Goal: Information Seeking & Learning: Learn about a topic

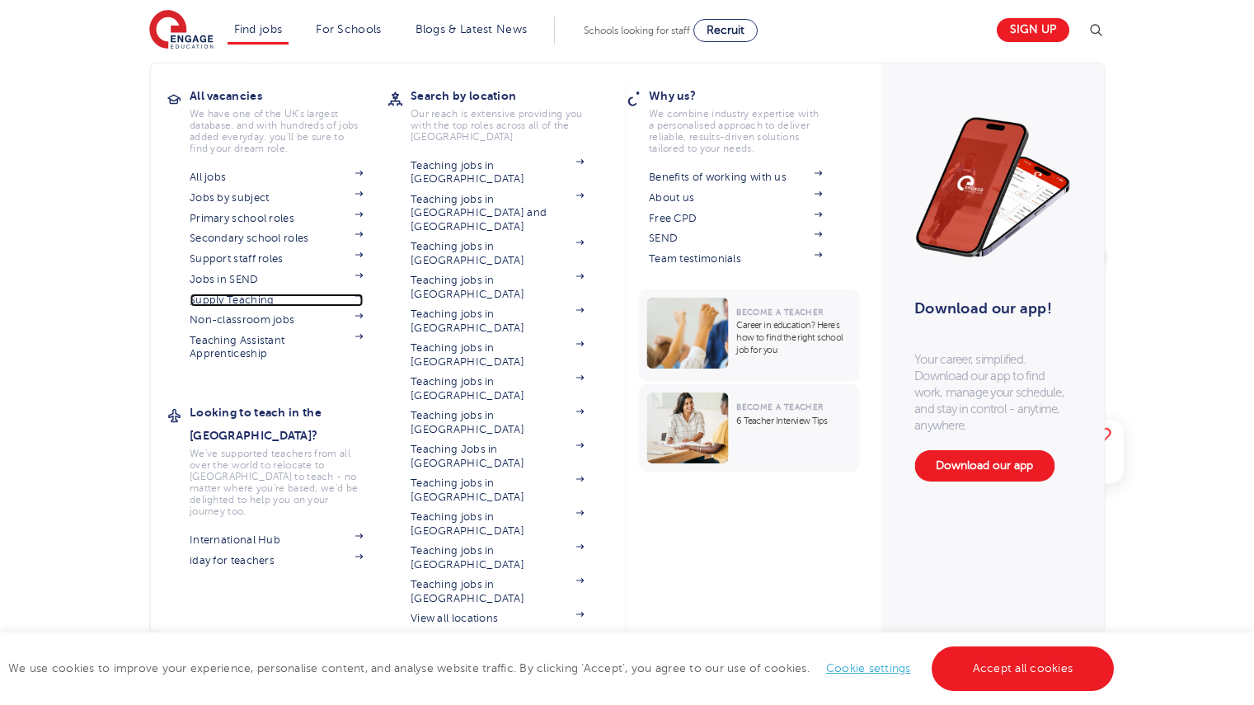
click at [250, 300] on link "Supply Teaching" at bounding box center [276, 299] width 173 height 13
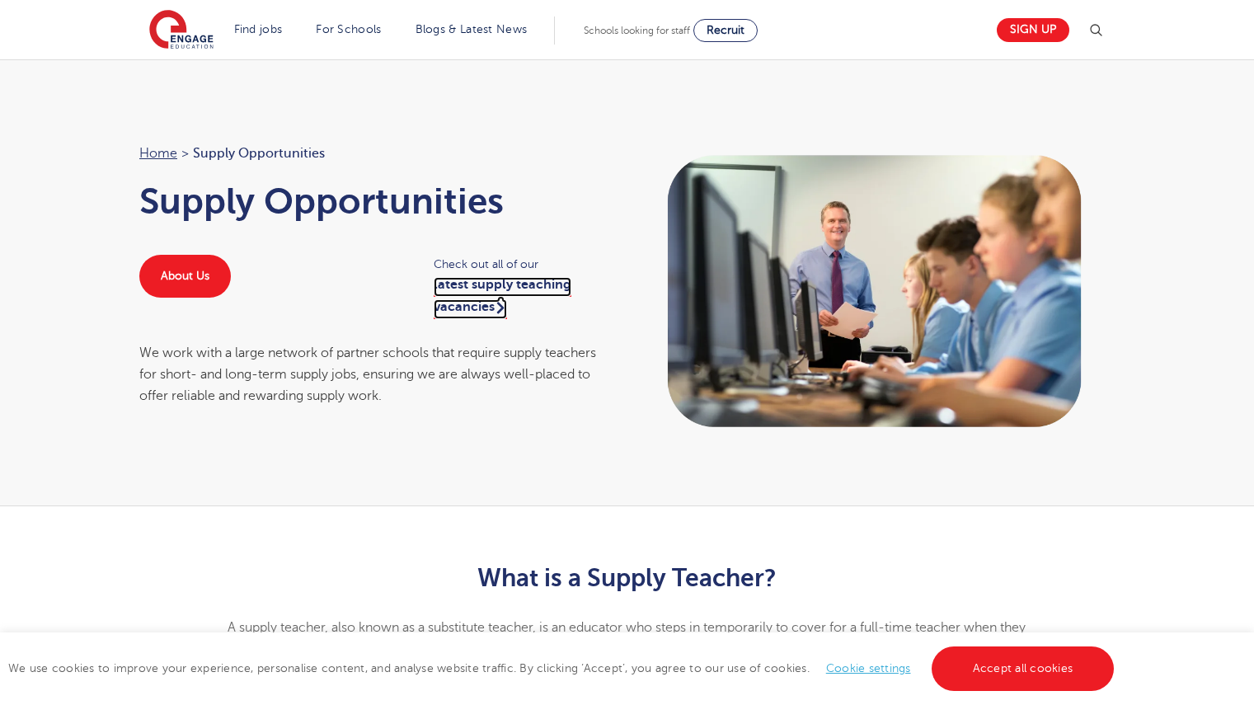
click at [472, 287] on link "latest supply teaching vacancies" at bounding box center [503, 297] width 138 height 41
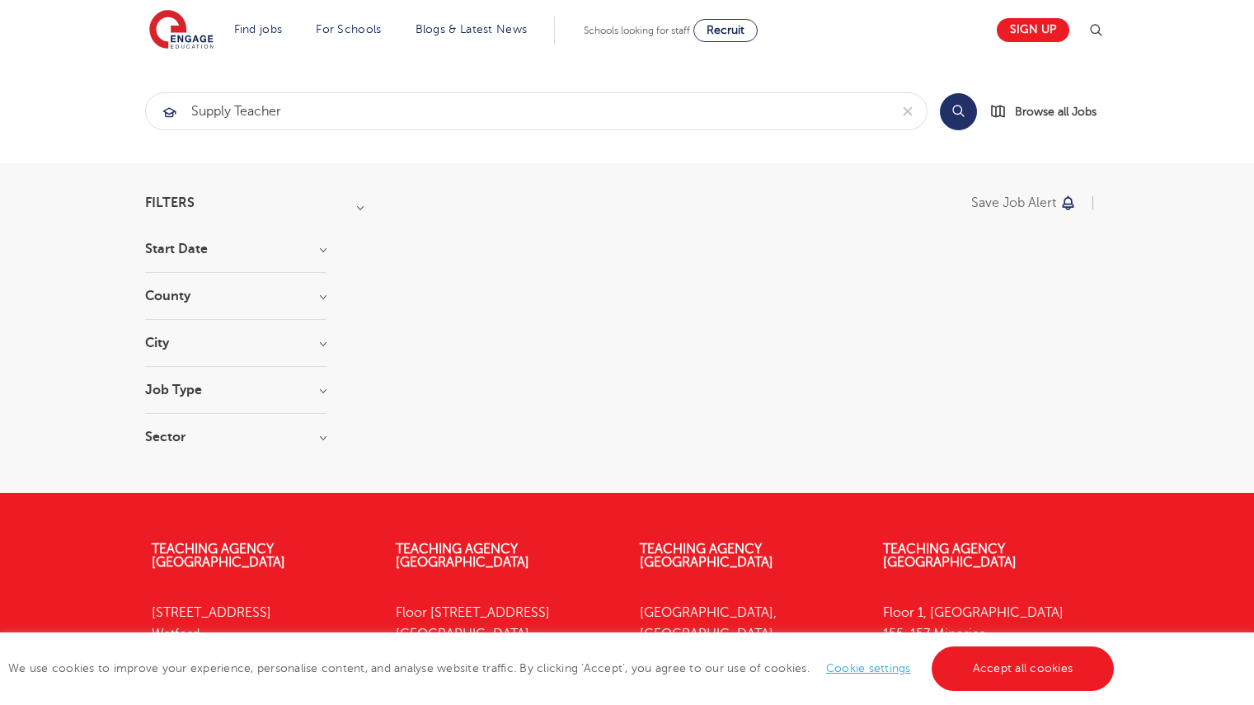
click at [199, 244] on h3 "Start Date" at bounding box center [235, 248] width 181 height 13
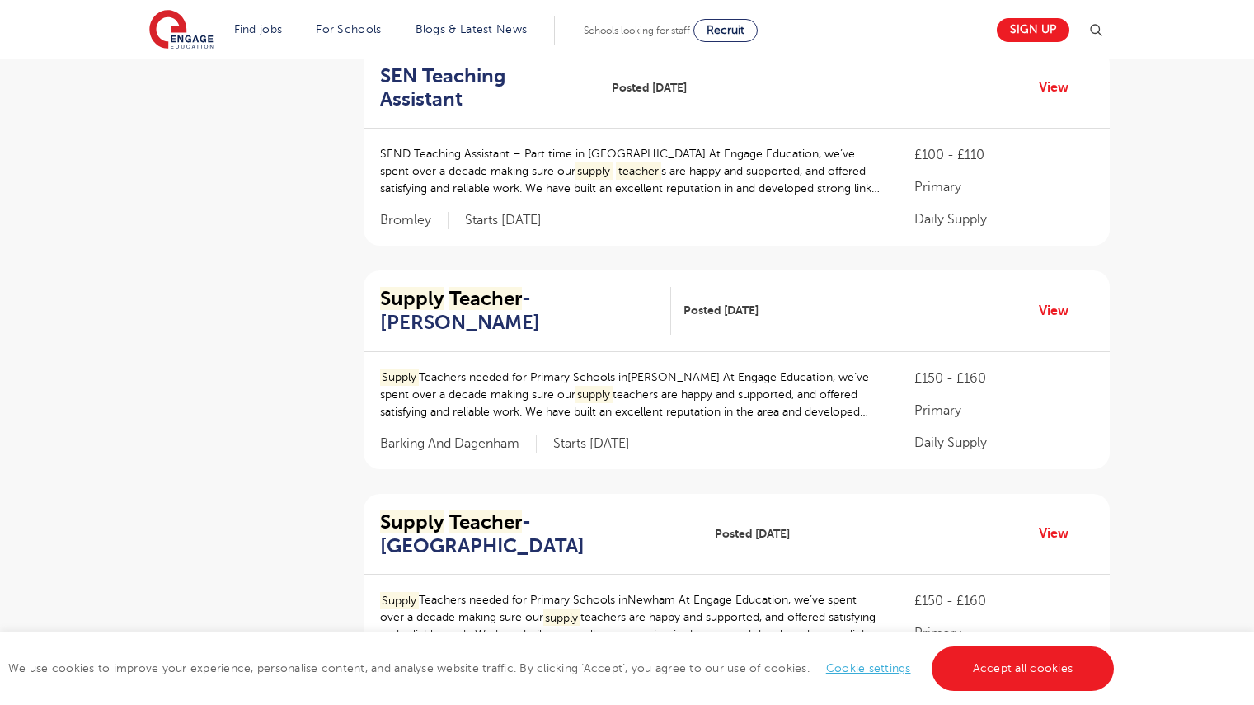
scroll to position [907, 0]
